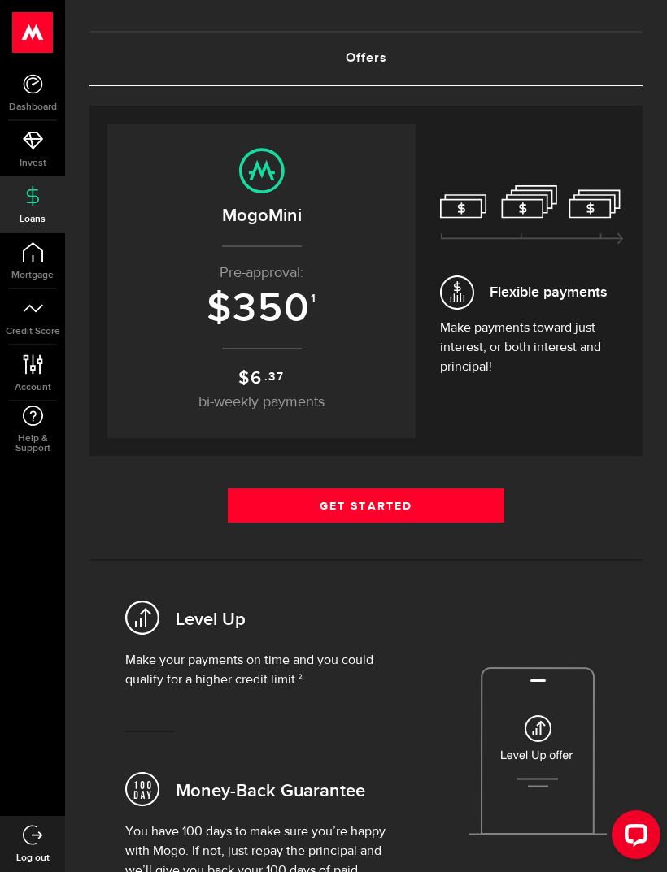
scroll to position [72, 0]
click at [459, 495] on link "Get Started" at bounding box center [366, 506] width 276 height 34
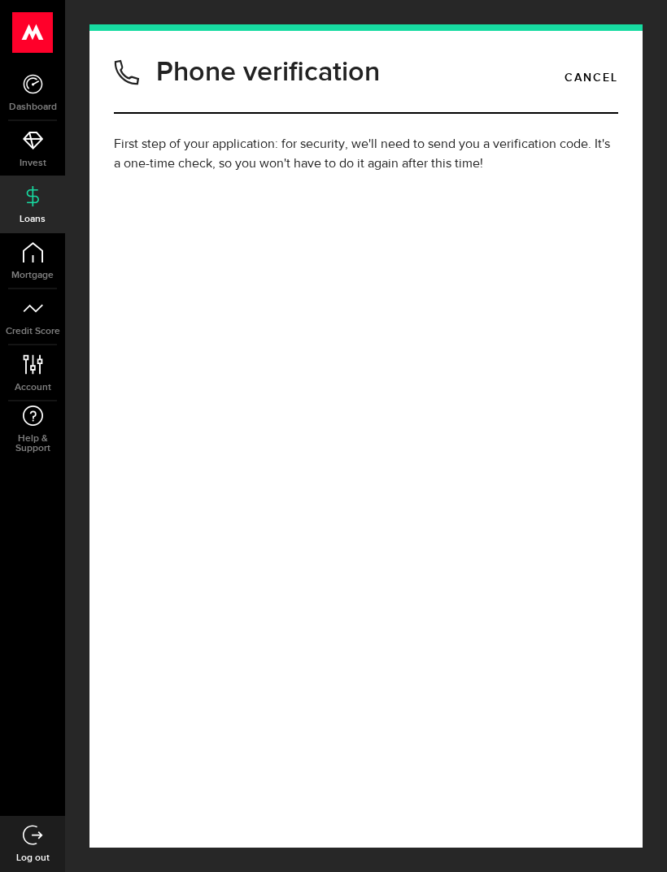
type input "(403) 707-3824"
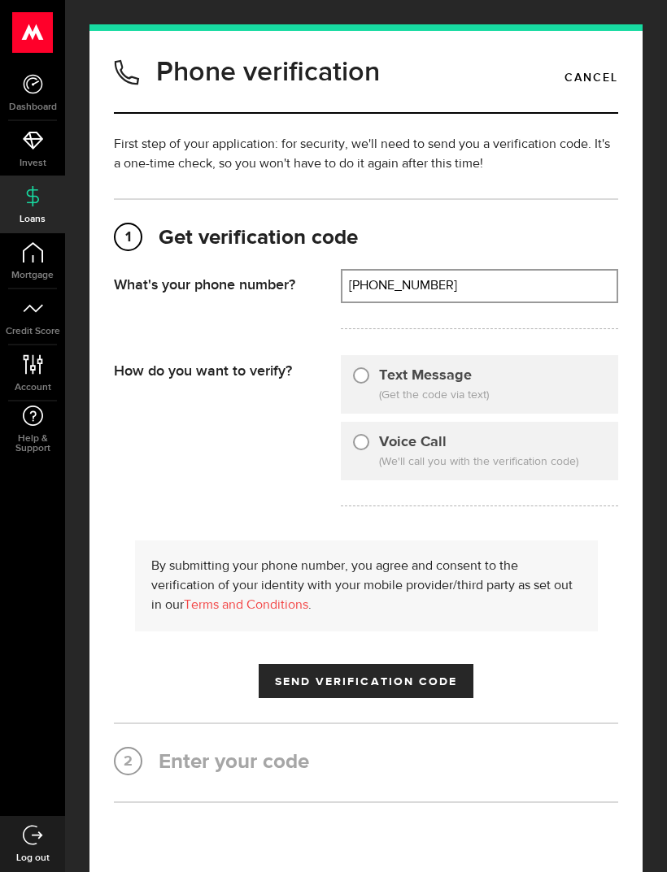
click at [359, 381] on input "Text Message" at bounding box center [361, 373] width 16 height 16
radio input "true"
click at [395, 683] on span "Send Verification Code" at bounding box center [366, 681] width 183 height 11
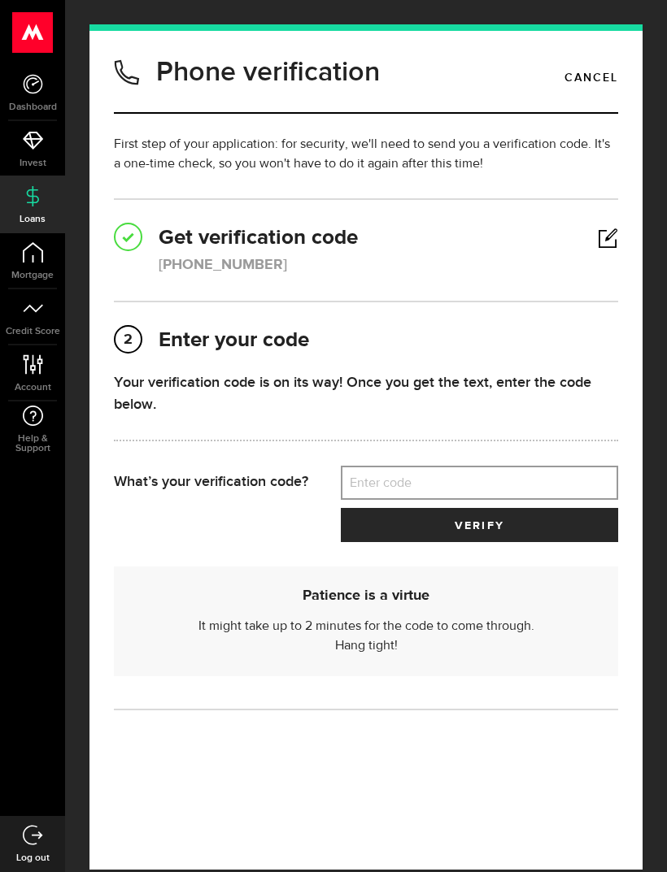
click at [437, 491] on label "Enter code" at bounding box center [479, 483] width 277 height 33
click at [437, 491] on input "Enter code" at bounding box center [479, 483] width 277 height 34
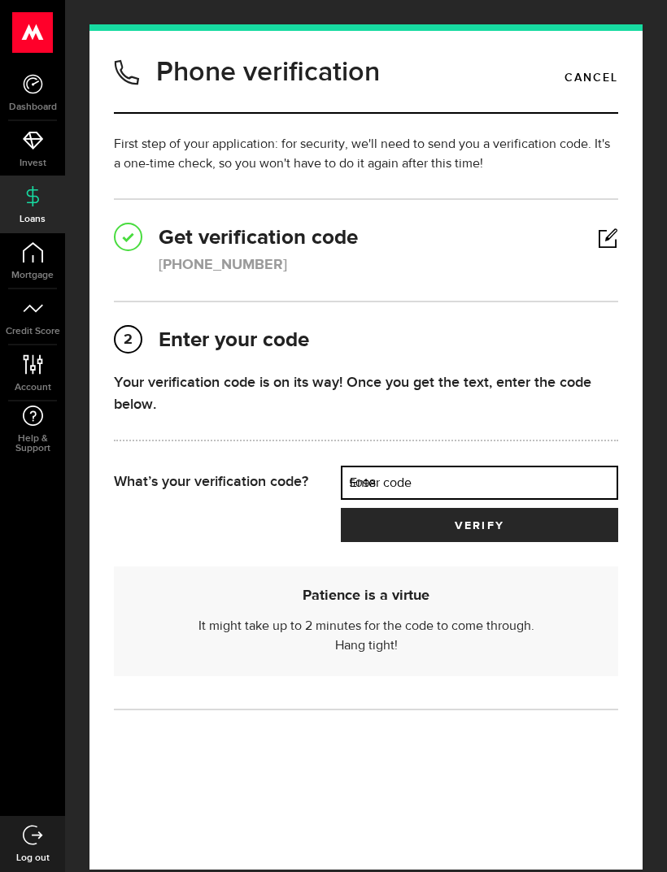
type input "50982"
click at [479, 526] on button "verify" at bounding box center [479, 525] width 277 height 34
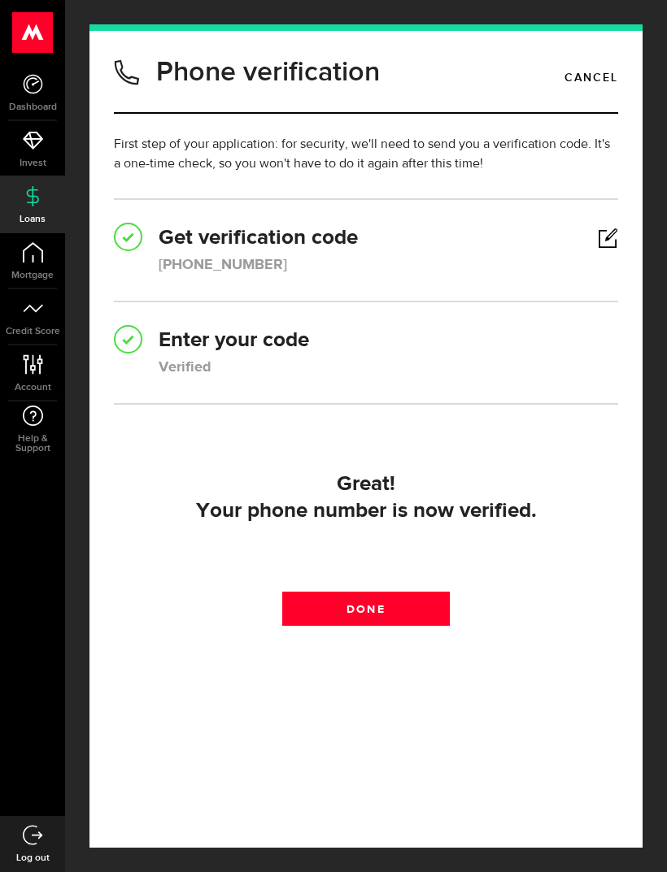
click at [353, 620] on link "Done" at bounding box center [366, 609] width 168 height 34
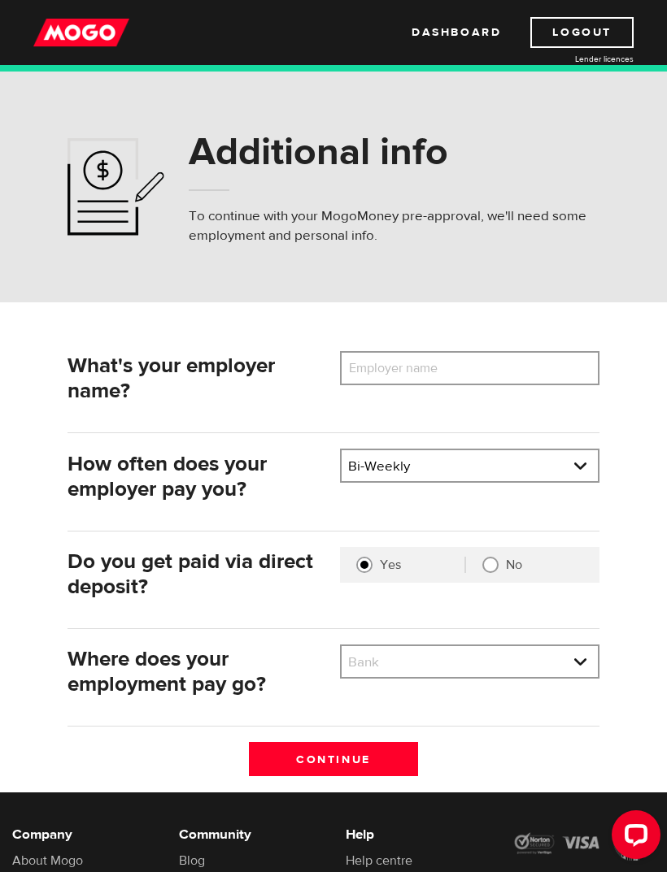
click at [462, 661] on select "Bank BMO / Bank of Montreal CIBC / Canadian Imperial Bank of Commerce CWB / Can…" at bounding box center [469, 663] width 256 height 34
select select "4"
click at [477, 377] on input "Employer name" at bounding box center [469, 368] width 259 height 34
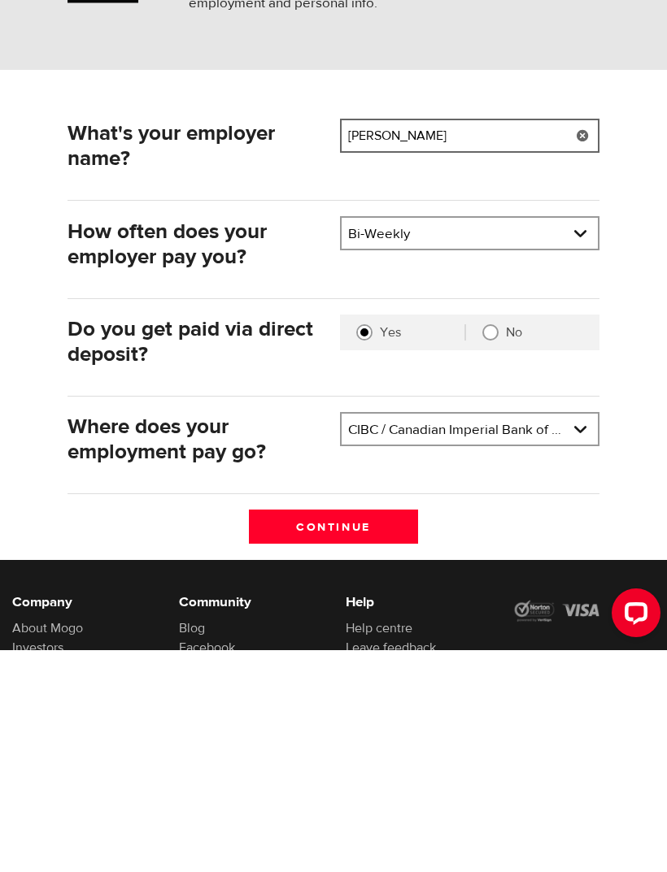
scroll to position [26, 0]
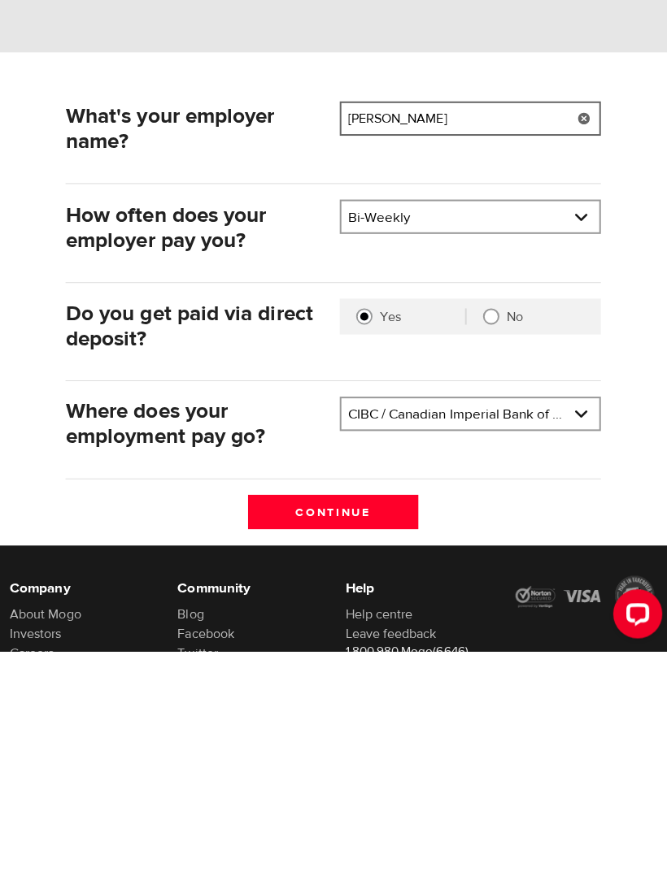
type input "Ardene"
click at [208, 716] on div "Continue" at bounding box center [333, 741] width 544 height 50
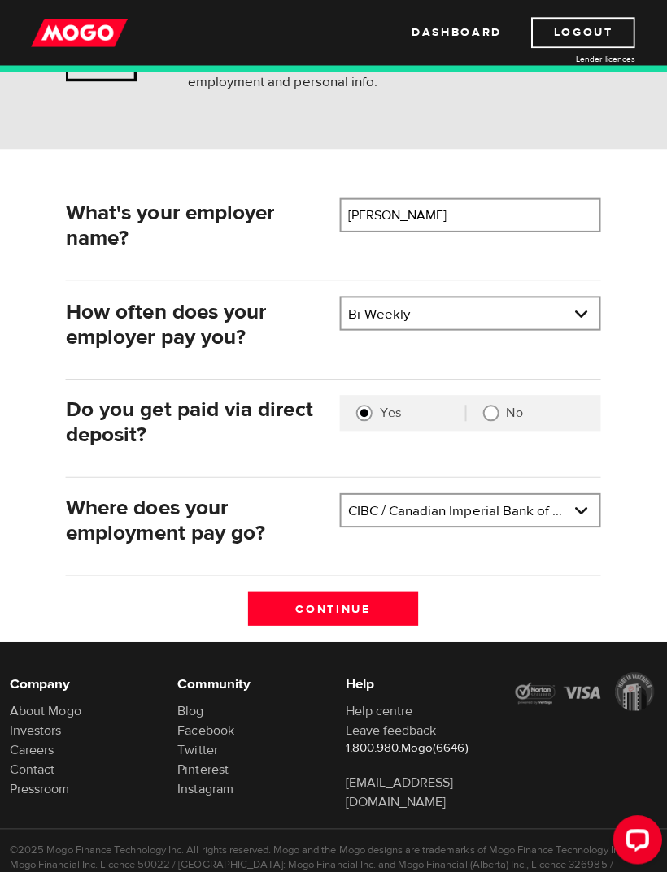
click at [354, 604] on input "Continue" at bounding box center [333, 605] width 168 height 34
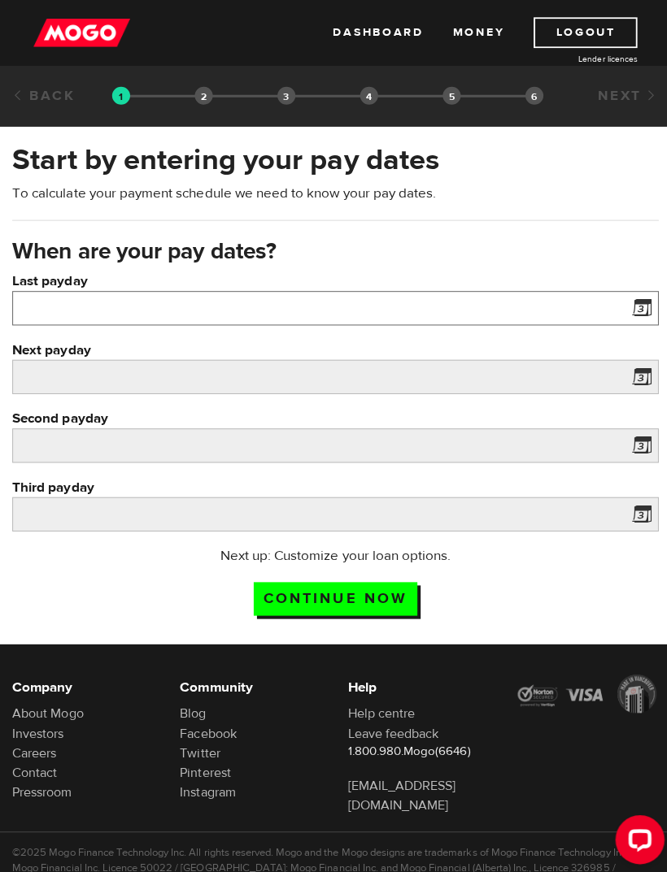
click at [554, 311] on input "Last payday" at bounding box center [333, 306] width 642 height 34
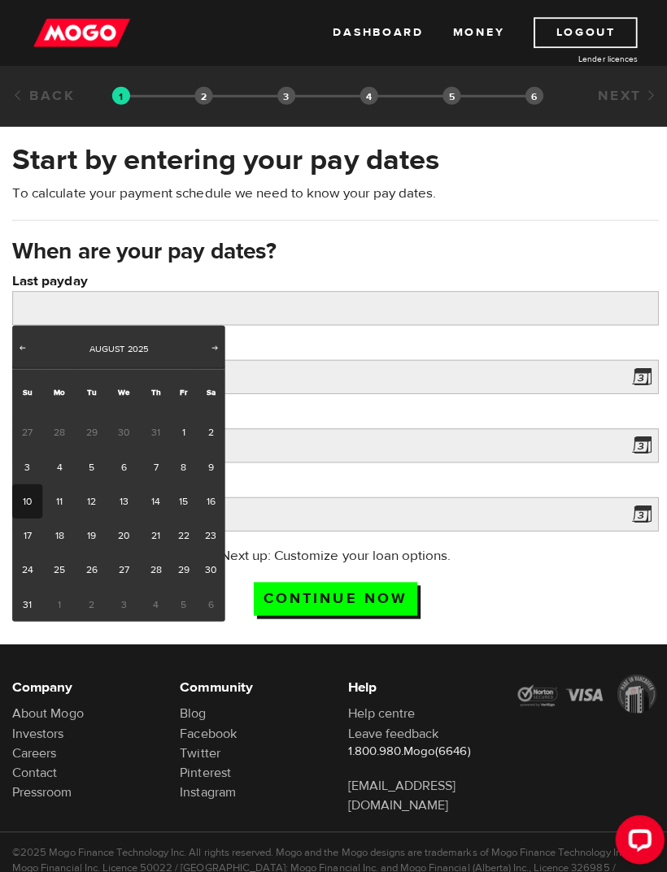
click at [181, 463] on link "8" at bounding box center [182, 464] width 25 height 34
type input "[DATE]"
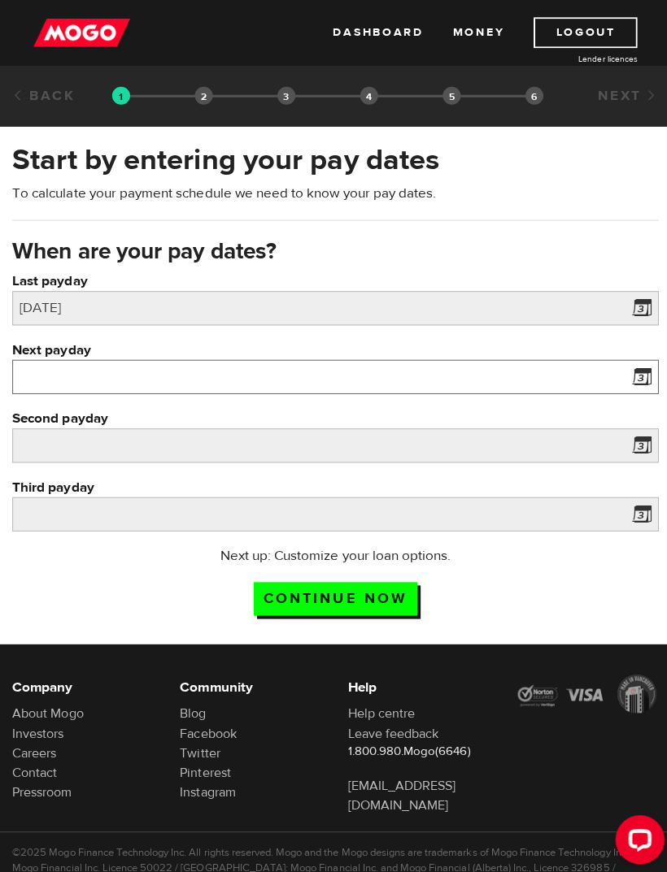
click at [30, 375] on input "Next payday" at bounding box center [333, 375] width 642 height 34
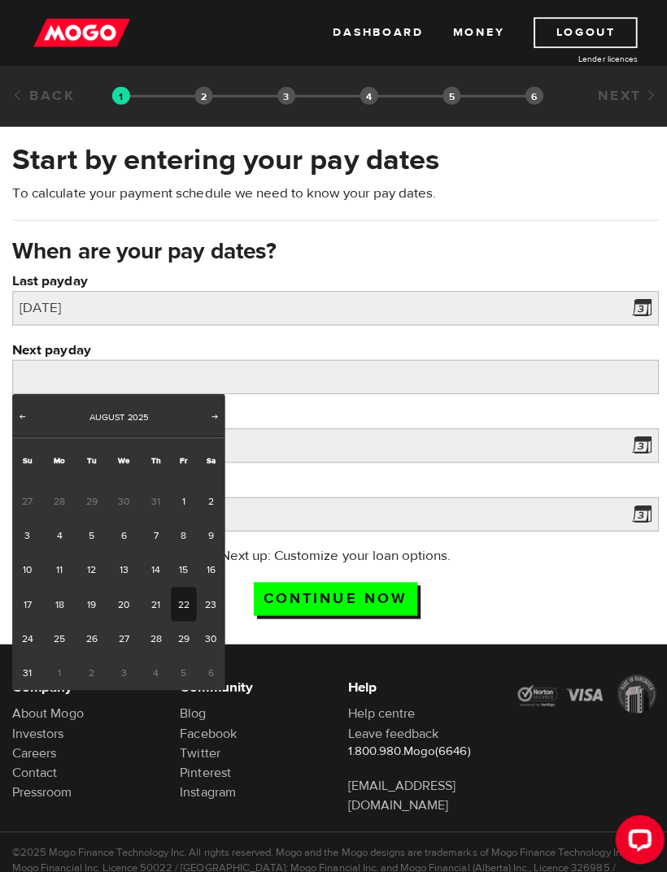
click at [176, 601] on link "22" at bounding box center [182, 601] width 25 height 34
type input "2025/08/22"
type input "2025/9/5"
type input "2025/9/19"
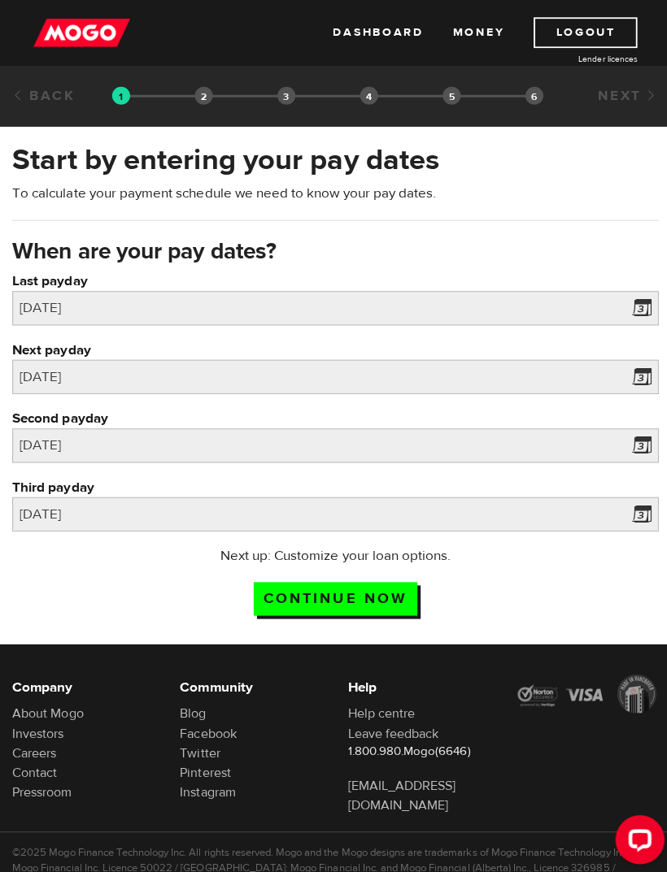
click at [291, 594] on input "Continue now" at bounding box center [333, 595] width 163 height 33
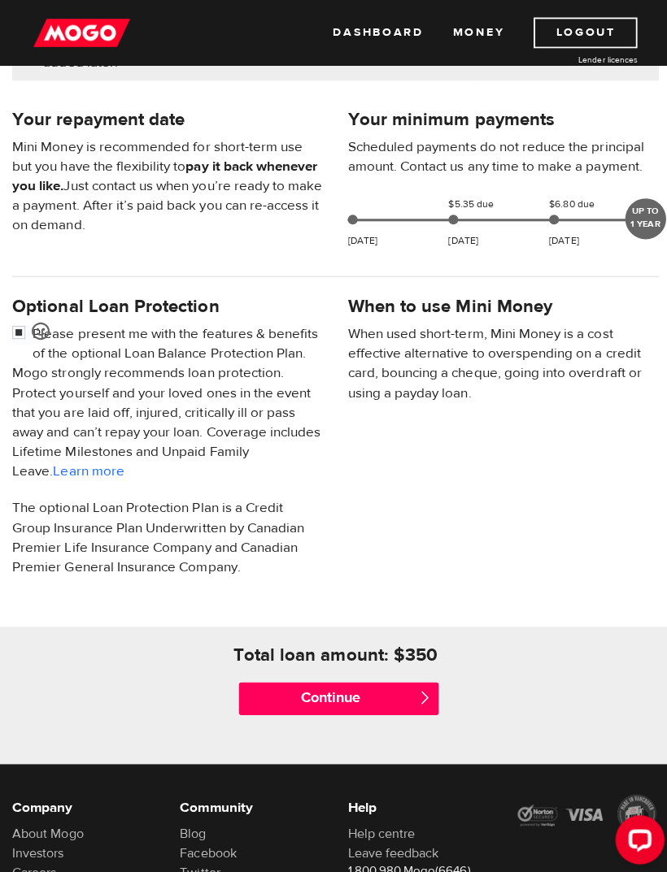
scroll to position [391, 0]
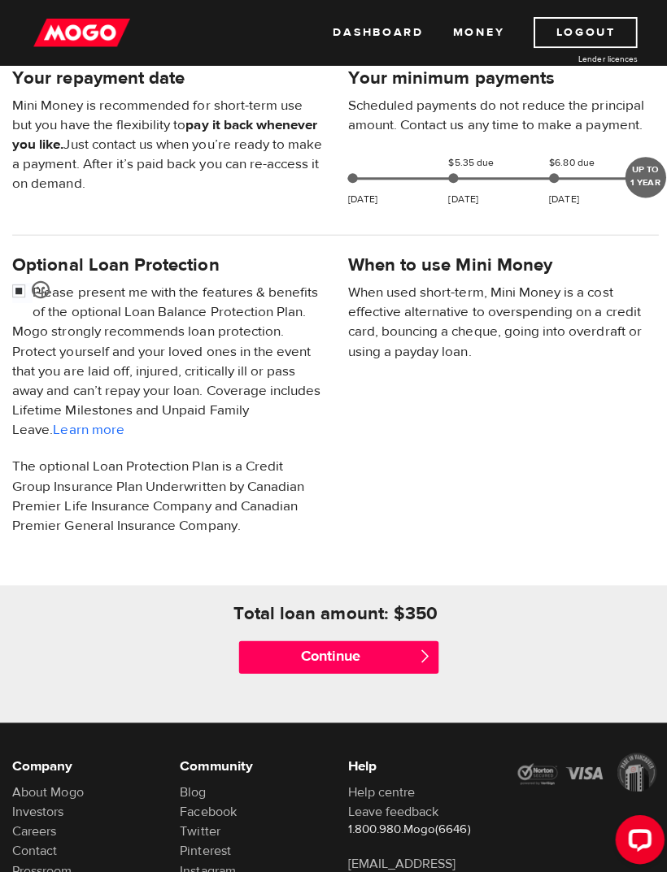
click at [275, 650] on input "Continue" at bounding box center [336, 653] width 198 height 33
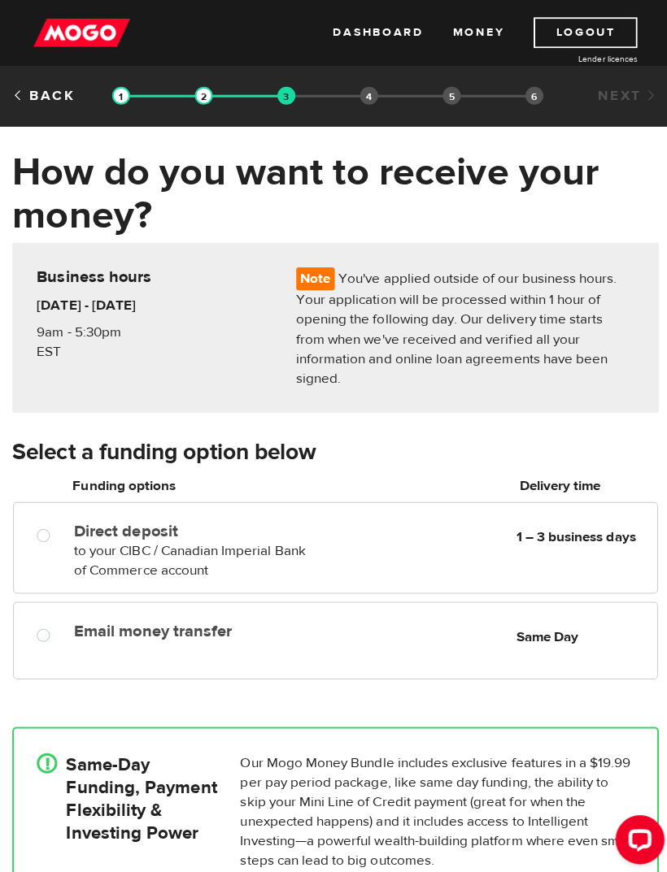
click at [37, 624] on input "Email money transfer" at bounding box center [47, 634] width 20 height 20
radio input "true"
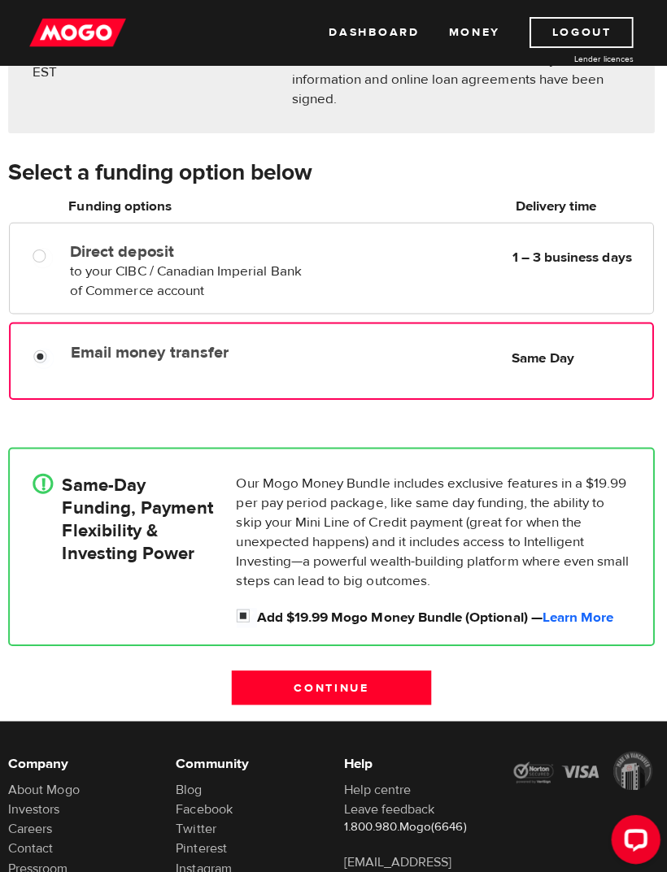
scroll to position [281, 0]
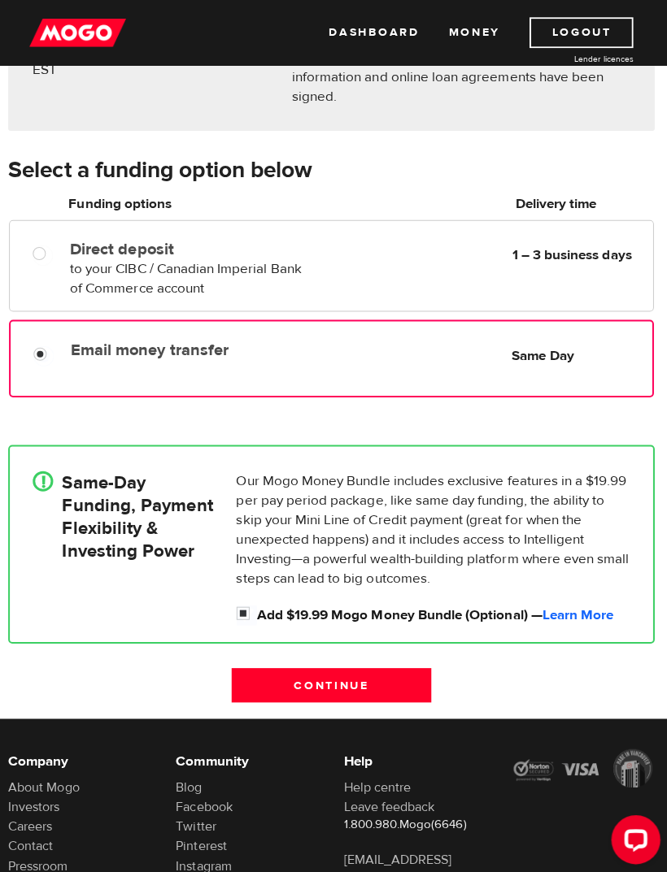
click at [642, 584] on div "! Same-Day Funding, Payment Flexibility & Investing Power Our Mogo Money Bundle…" at bounding box center [333, 541] width 642 height 198
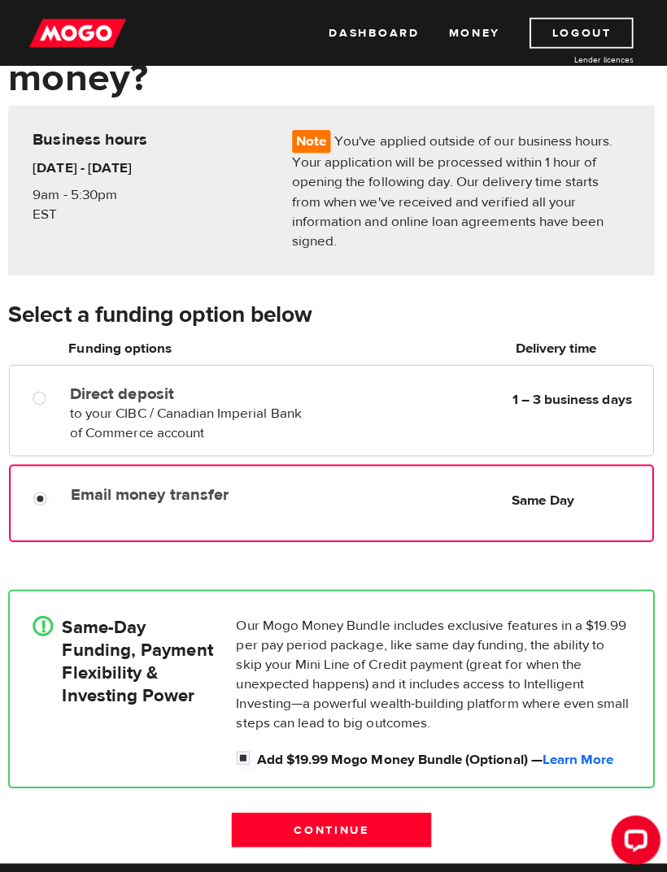
scroll to position [0, 0]
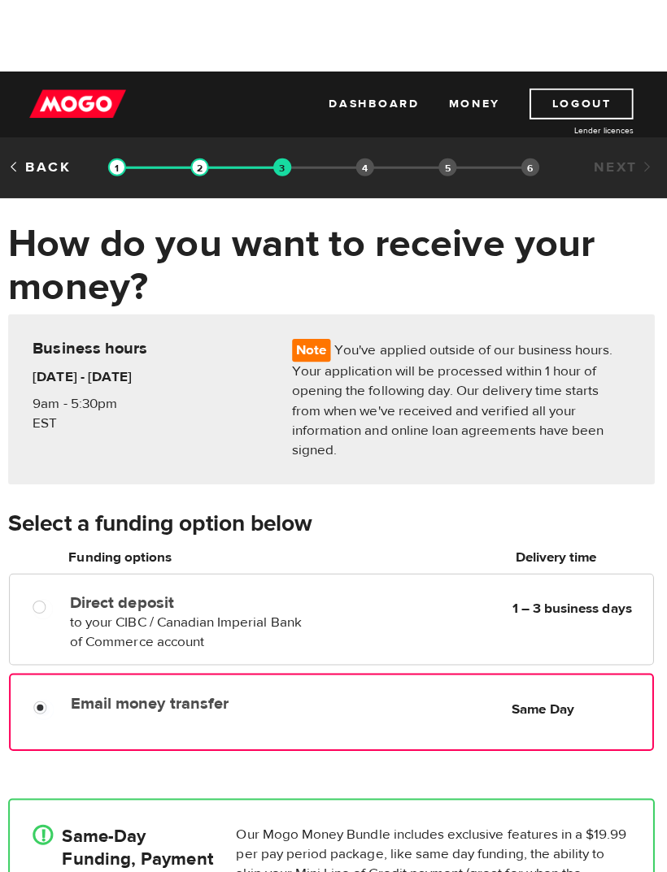
click at [637, 872] on html "Dashboard Money Logout Lender licences STEP 3 Loan approval Loan select Funding…" at bounding box center [333, 436] width 667 height 872
